Goal: Complete application form

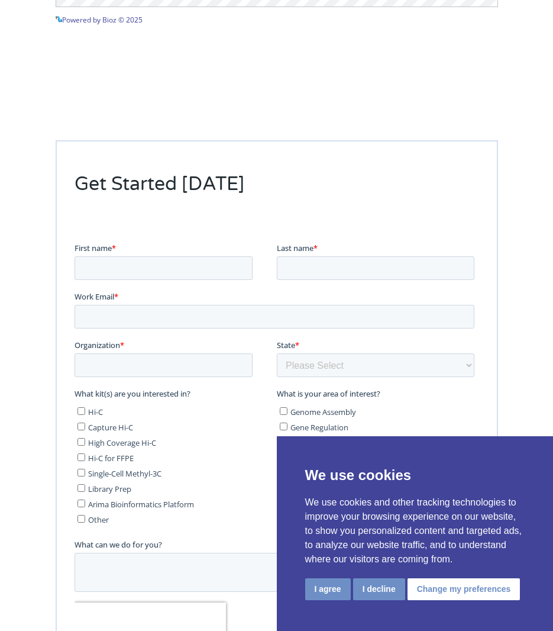
scroll to position [1906, 0]
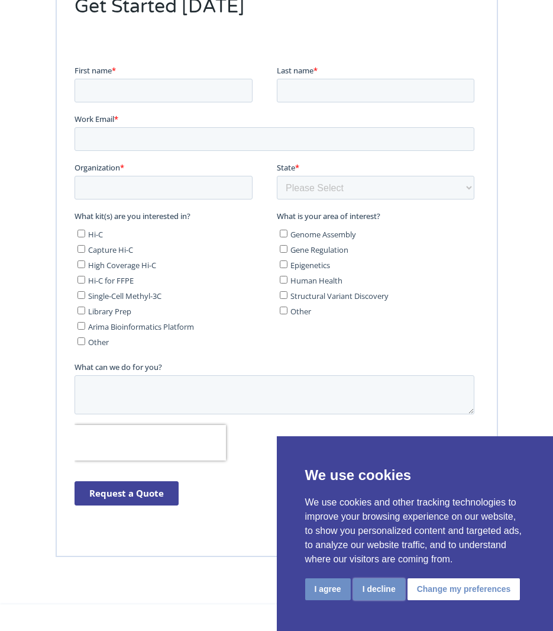
click at [373, 581] on button "I decline" at bounding box center [379, 589] width 52 height 22
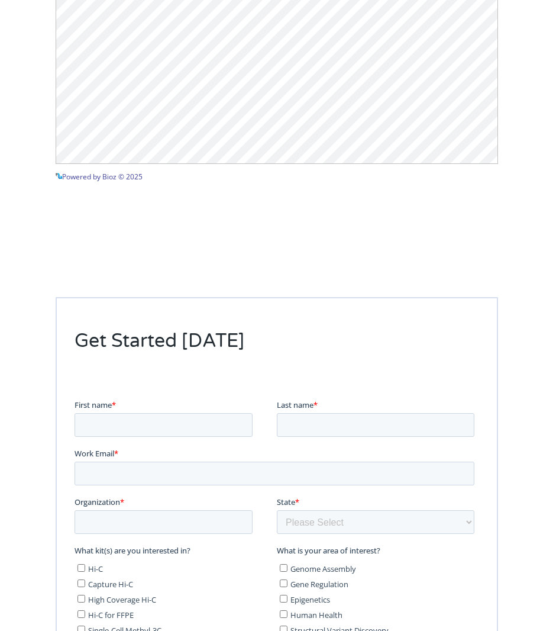
scroll to position [1574, 0]
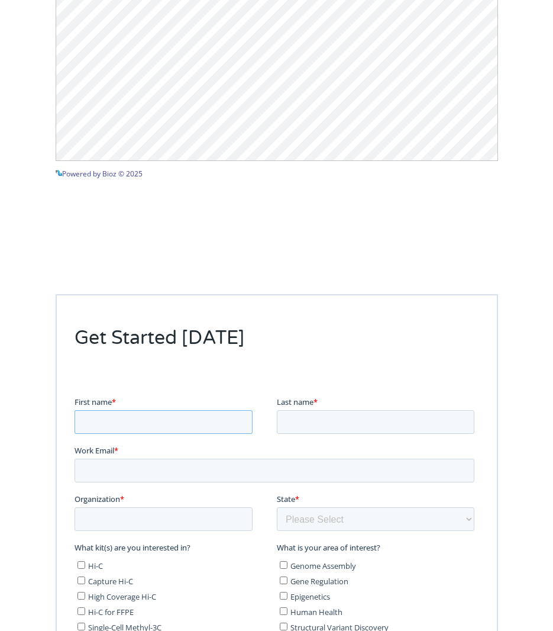
click at [113, 430] on input "First name *" at bounding box center [163, 422] width 178 height 24
type input "[PERSON_NAME]"
type input "[EMAIL_ADDRESS][DOMAIN_NAME]"
type input "[PERSON_NAME][MEDICAL_DATA] Research Institute"
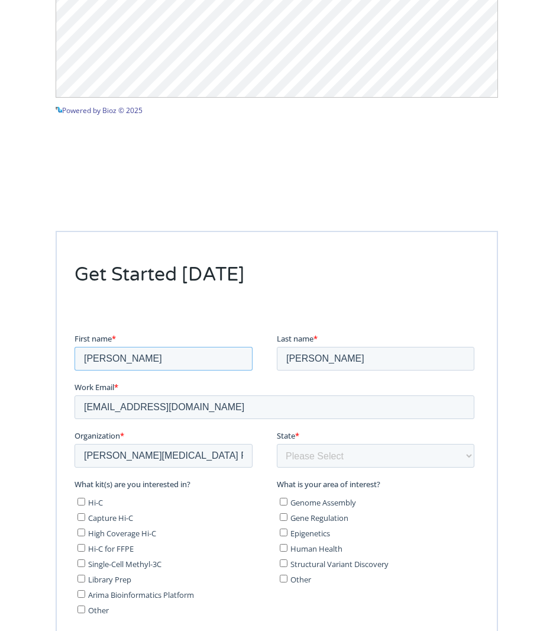
scroll to position [1693, 0]
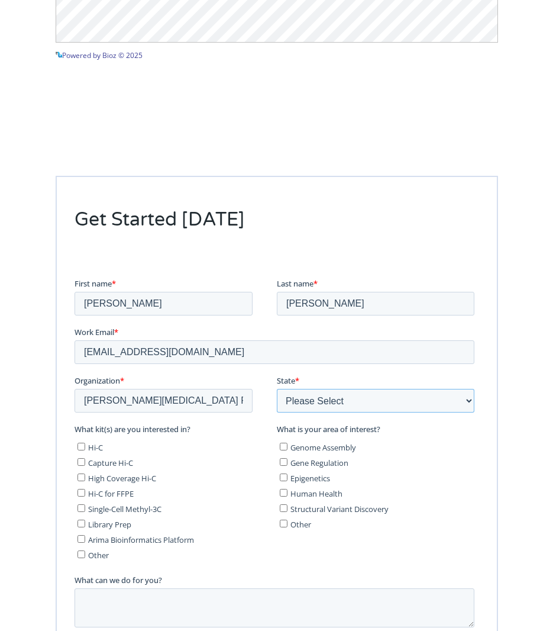
click at [363, 403] on select "Please Select Other/Non-US [US_STATE] [US_STATE] [US_STATE] [US_STATE] [US_STAT…" at bounding box center [375, 400] width 198 height 24
select select "[US_STATE]"
click at [354, 400] on select "Please Select Other/Non-US [US_STATE] [US_STATE] [US_STATE] [US_STATE] [US_STAT…" at bounding box center [375, 400] width 198 height 24
click at [504, 458] on div "Get Started [DATE]" at bounding box center [276, 472] width 553 height 689
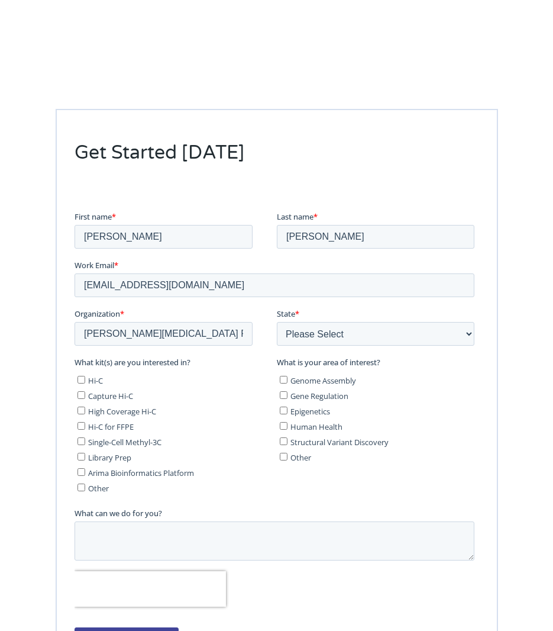
scroll to position [1764, 0]
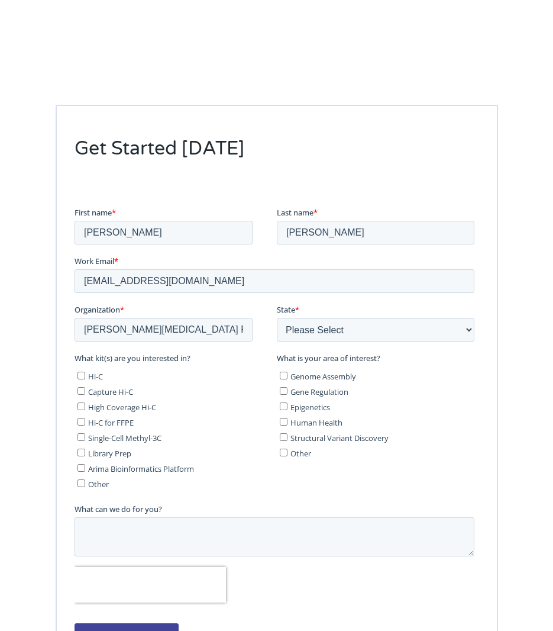
click at [331, 342] on fieldset "Organization * [PERSON_NAME][MEDICAL_DATA] Research Institute State * Please Se…" at bounding box center [276, 327] width 405 height 49
click at [343, 337] on select "Please Select Other/Non-US [US_STATE] [US_STATE] [US_STATE] [US_STATE] [US_STAT…" at bounding box center [375, 329] width 198 height 24
click at [488, 521] on div at bounding box center [277, 453] width 443 height 492
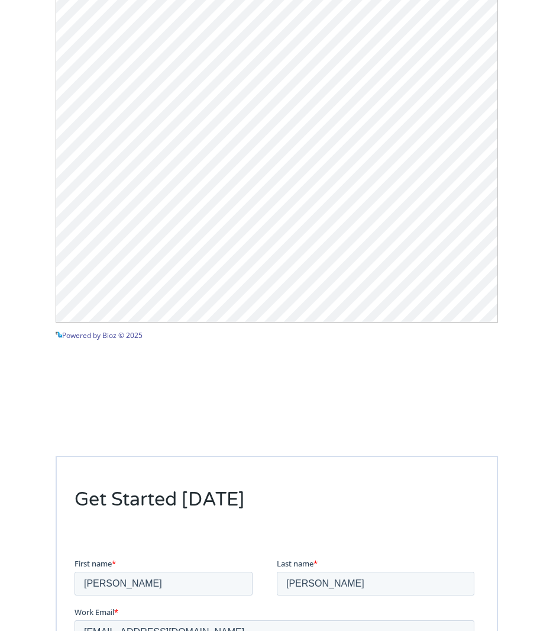
scroll to position [1409, 0]
